Goal: Information Seeking & Learning: Learn about a topic

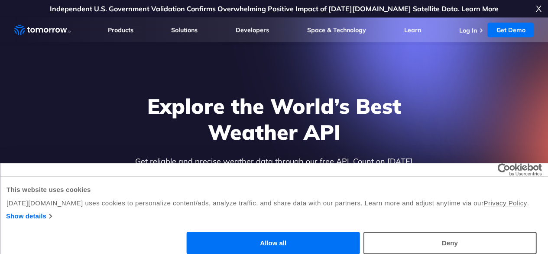
scroll to position [87, 0]
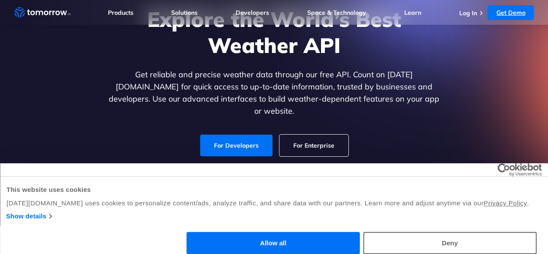
click at [515, 11] on link "Get Demo" at bounding box center [511, 12] width 46 height 15
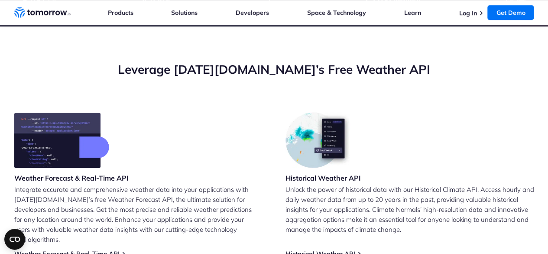
scroll to position [344, 0]
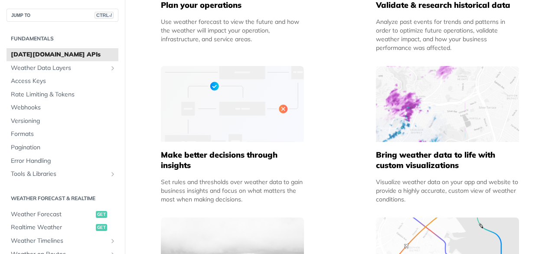
scroll to position [520, 0]
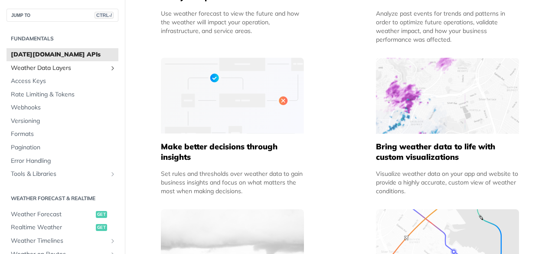
click at [75, 67] on span "Weather Data Layers" at bounding box center [59, 68] width 96 height 9
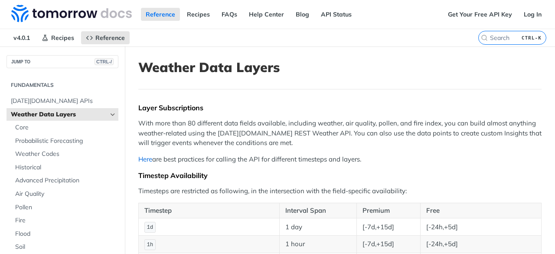
click at [148, 159] on link "Here" at bounding box center [145, 159] width 14 height 8
